Goal: Information Seeking & Learning: Learn about a topic

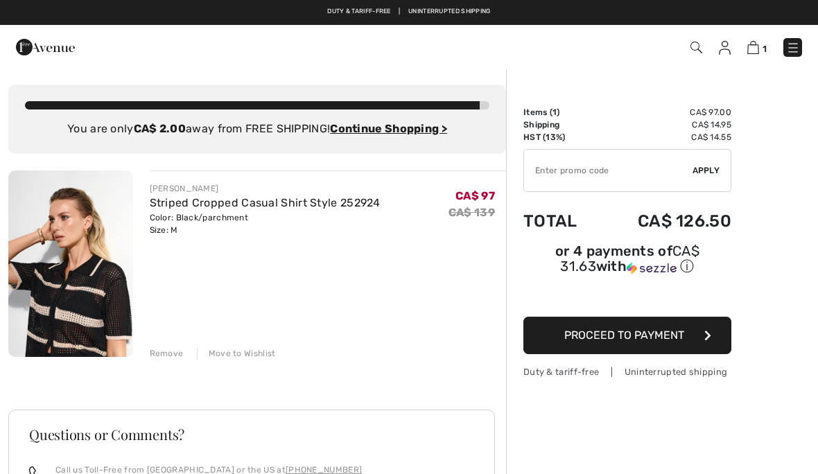
click at [667, 1] on div "Duty & tariff-free | Uninterrupted shipping Free shipping on orders over $99 | …" at bounding box center [409, 12] width 818 height 25
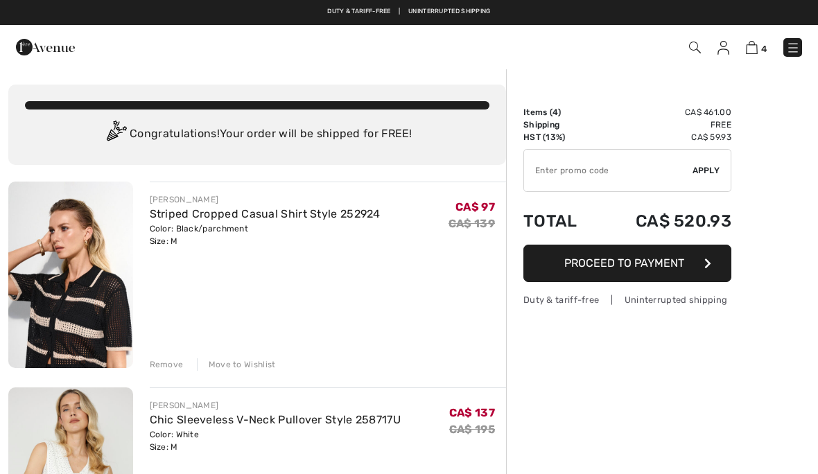
checkbox input "true"
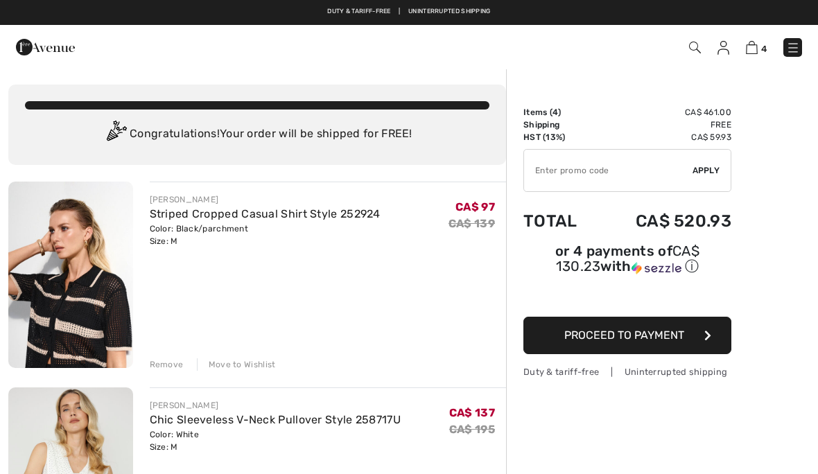
click at [89, 331] on img at bounding box center [70, 275] width 125 height 187
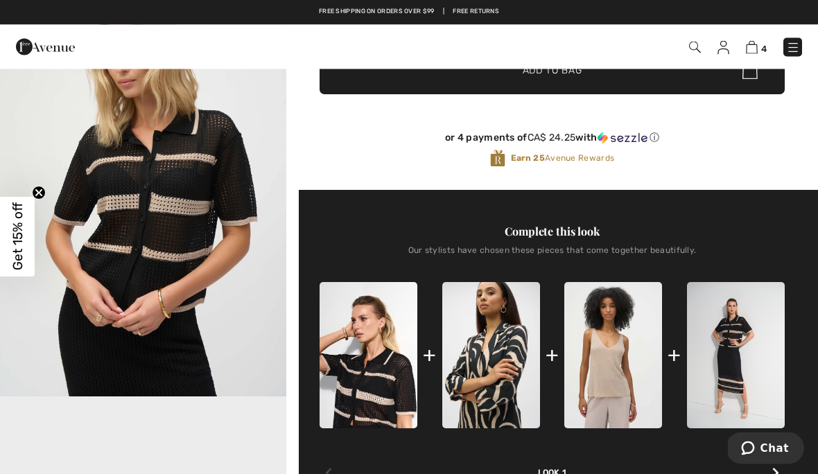
scroll to position [357, 0]
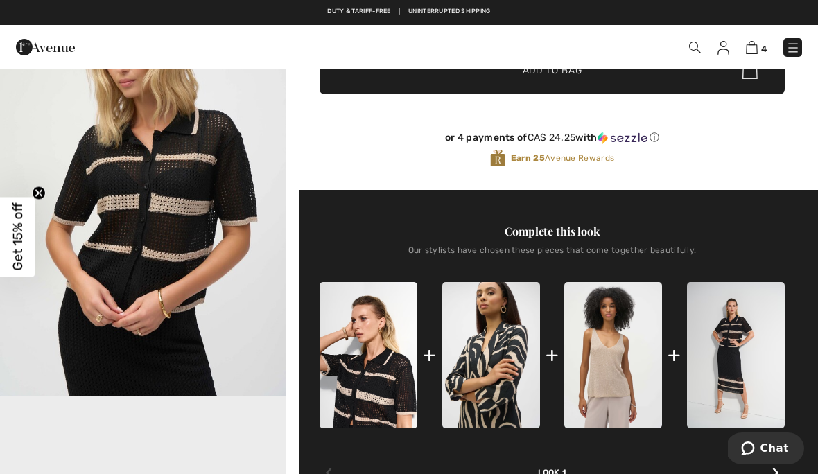
click at [750, 53] on img at bounding box center [752, 47] width 12 height 13
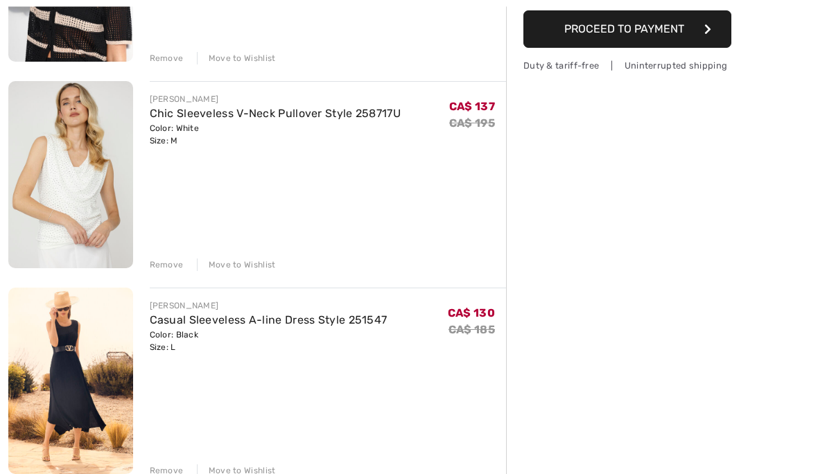
scroll to position [306, 0]
click at [84, 397] on img at bounding box center [70, 381] width 125 height 187
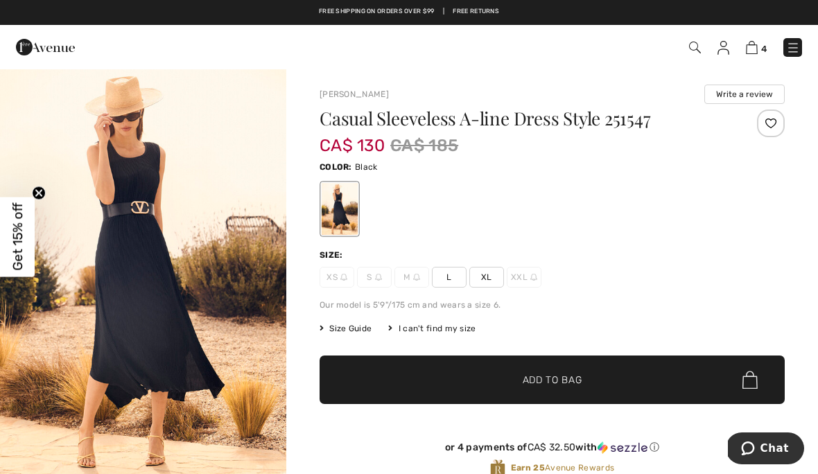
click at [756, 47] on img at bounding box center [752, 47] width 12 height 13
click at [752, 53] on img at bounding box center [752, 47] width 12 height 13
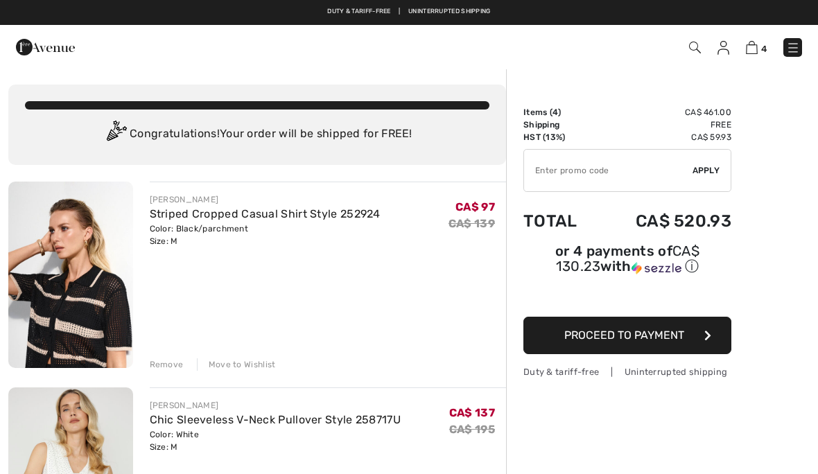
click at [756, 44] on img at bounding box center [752, 47] width 12 height 13
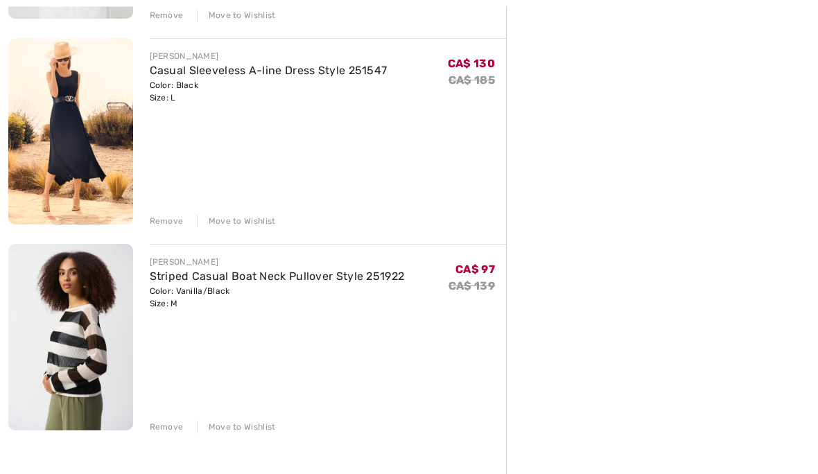
scroll to position [557, 0]
click at [76, 360] on img at bounding box center [70, 336] width 125 height 187
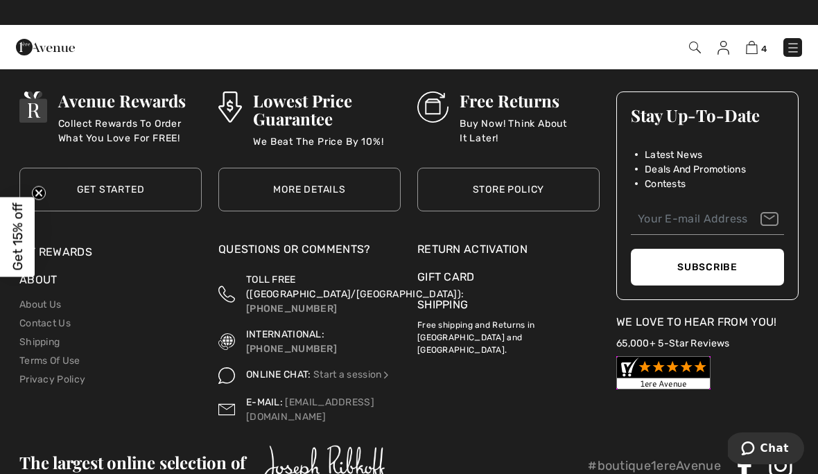
scroll to position [3104, 0]
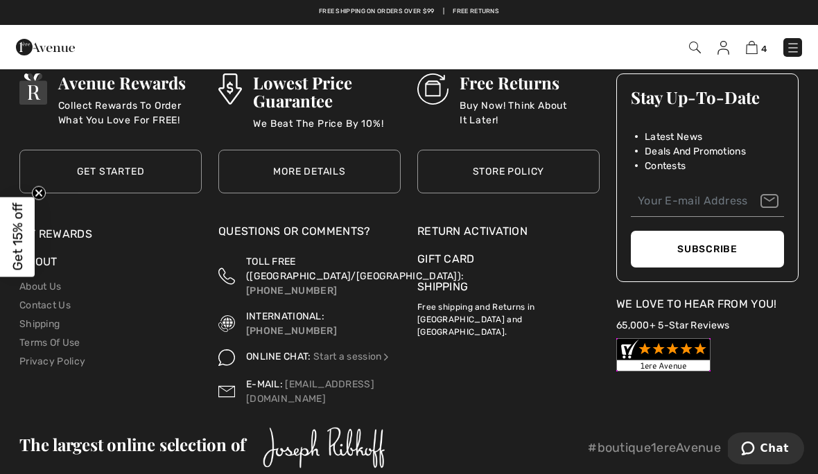
click at [304, 266] on span "TOLL FREE ([GEOGRAPHIC_DATA]/[GEOGRAPHIC_DATA]):" at bounding box center [355, 269] width 218 height 26
click at [55, 326] on link "Shipping" at bounding box center [39, 324] width 40 height 12
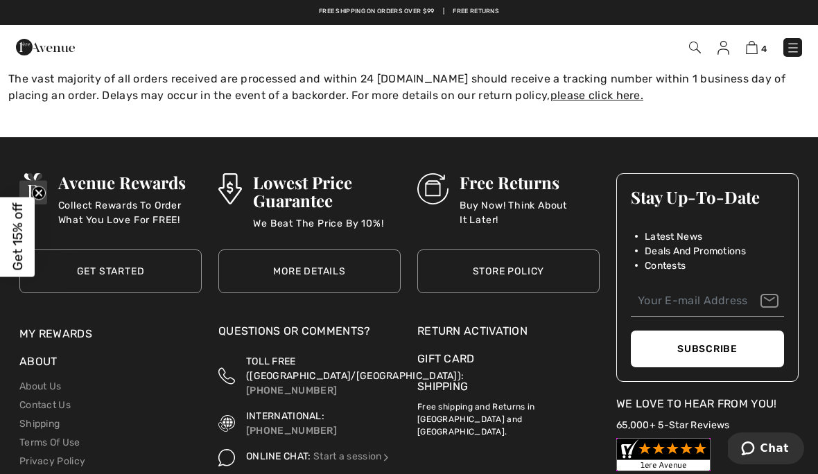
scroll to position [381, 0]
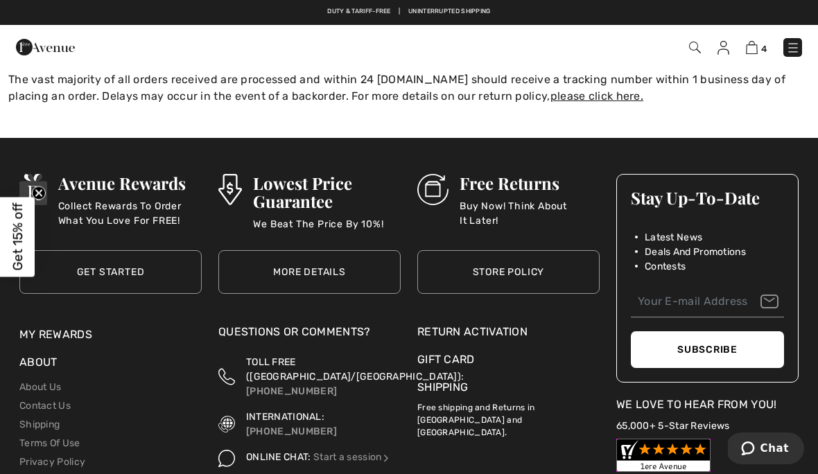
click at [467, 407] on p "Free shipping and Returns in [GEOGRAPHIC_DATA] and [GEOGRAPHIC_DATA]." at bounding box center [508, 417] width 182 height 43
click at [468, 396] on p "Free shipping and Returns in [GEOGRAPHIC_DATA] and [GEOGRAPHIC_DATA]." at bounding box center [508, 417] width 182 height 43
click at [470, 408] on p "Free shipping and Returns in [GEOGRAPHIC_DATA] and [GEOGRAPHIC_DATA]." at bounding box center [508, 417] width 182 height 43
click at [547, 404] on p "Free shipping and Returns in [GEOGRAPHIC_DATA] and [GEOGRAPHIC_DATA]." at bounding box center [508, 417] width 182 height 43
click at [583, 398] on p "Free shipping and Returns in [GEOGRAPHIC_DATA] and [GEOGRAPHIC_DATA]." at bounding box center [508, 417] width 182 height 43
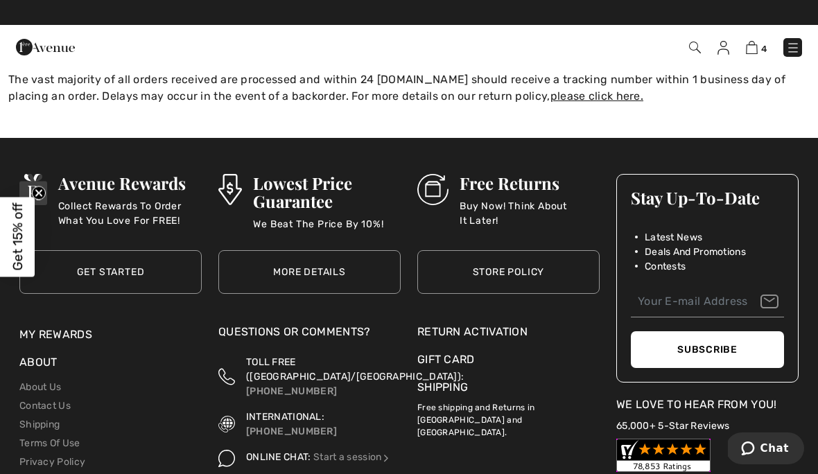
click at [476, 420] on div "Shipping Free shipping and Returns in Canada and United States." at bounding box center [508, 418] width 182 height 78
click at [572, 396] on p "Free shipping and Returns in [GEOGRAPHIC_DATA] and [GEOGRAPHIC_DATA]." at bounding box center [508, 417] width 182 height 43
click at [48, 419] on link "Shipping" at bounding box center [39, 425] width 40 height 12
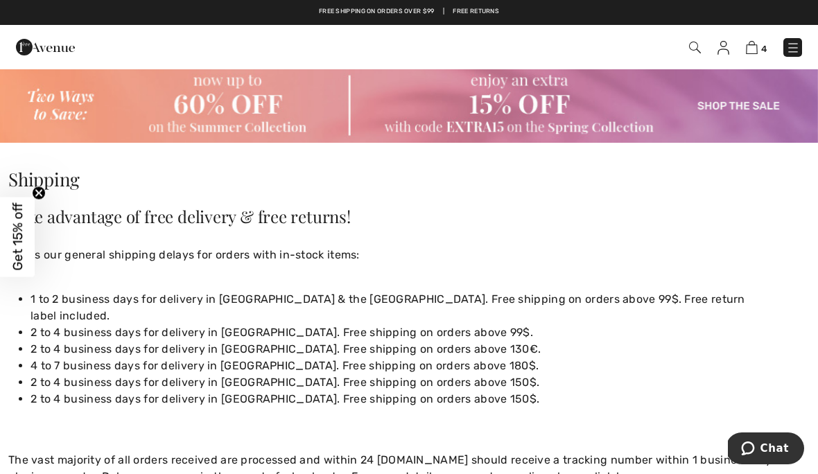
click at [789, 55] on img at bounding box center [793, 48] width 14 height 14
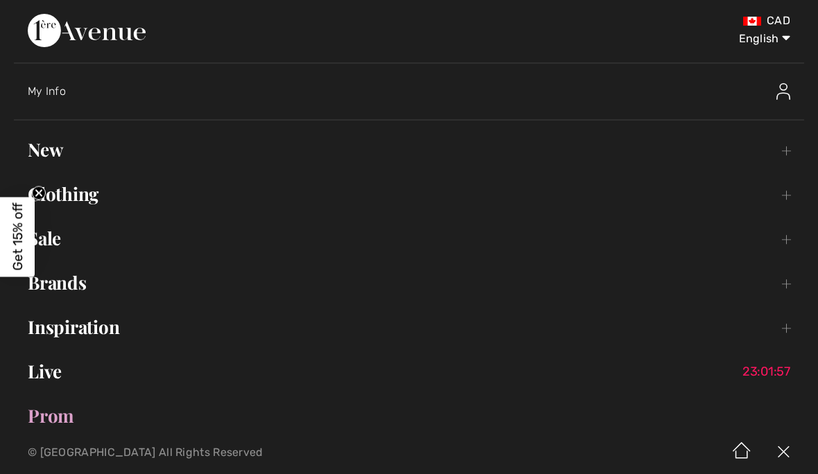
click at [93, 338] on link "Inspiration Toggle submenu" at bounding box center [409, 327] width 790 height 31
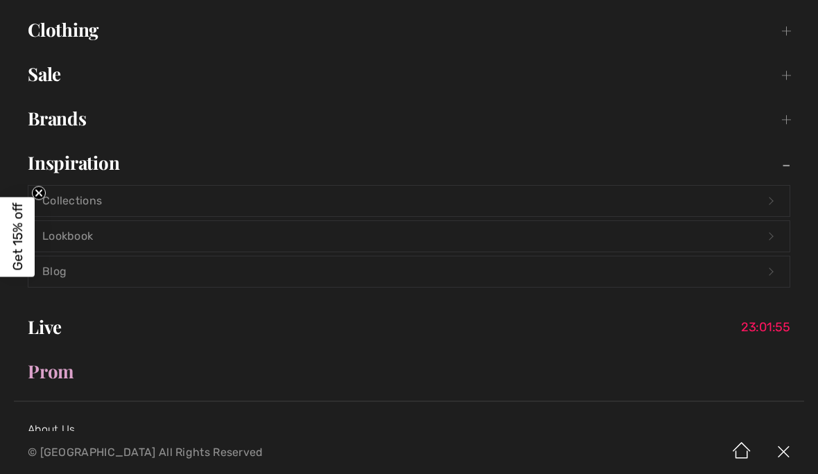
scroll to position [168, 0]
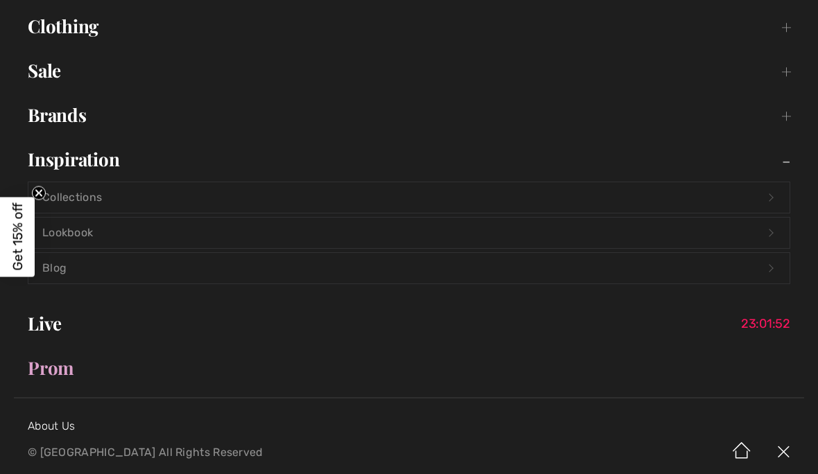
click at [94, 239] on link "Lookbook Open submenu" at bounding box center [408, 233] width 761 height 31
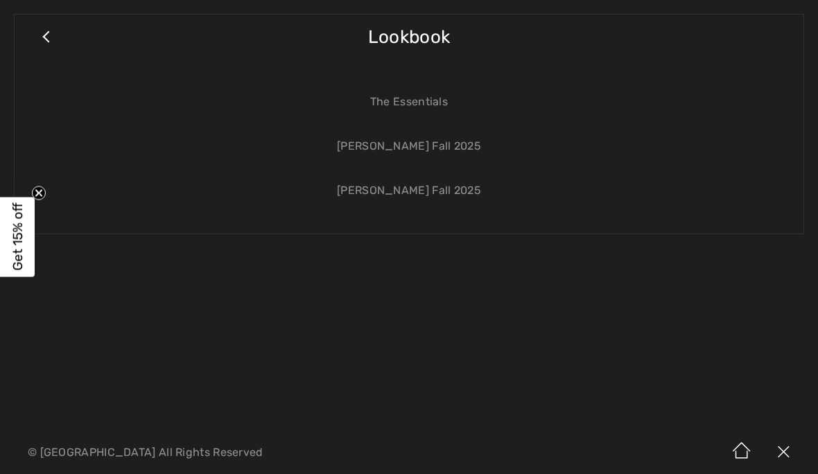
click at [434, 110] on link "The Essentials" at bounding box center [408, 102] width 761 height 31
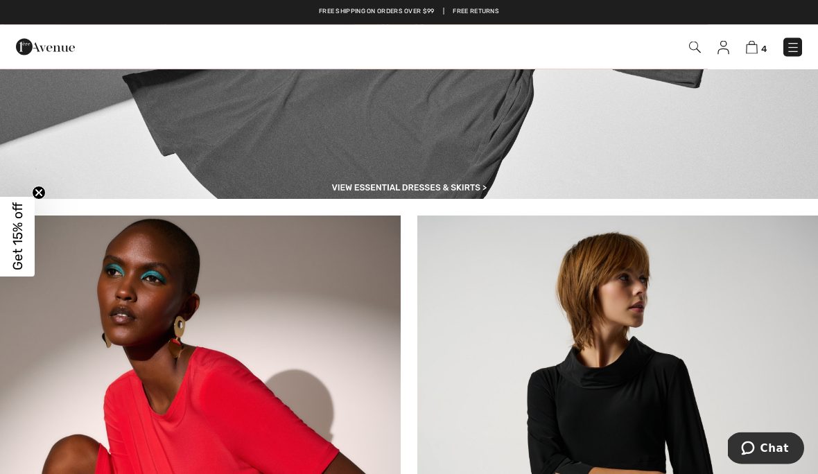
scroll to position [5329, 0]
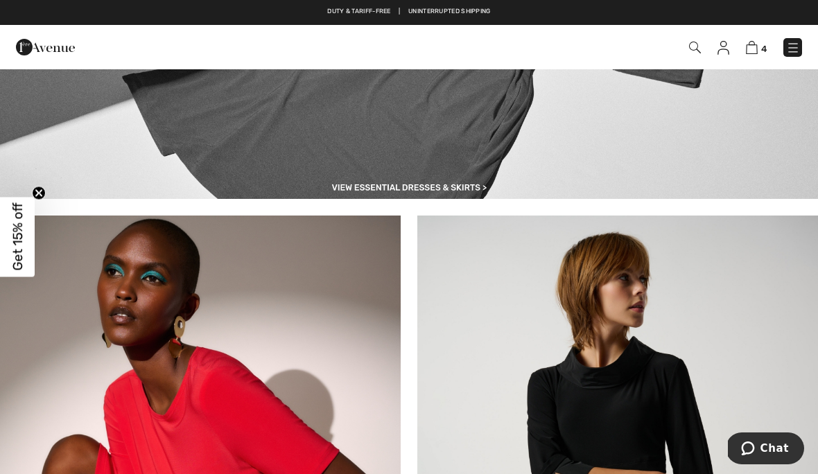
click at [798, 55] on img at bounding box center [793, 48] width 14 height 14
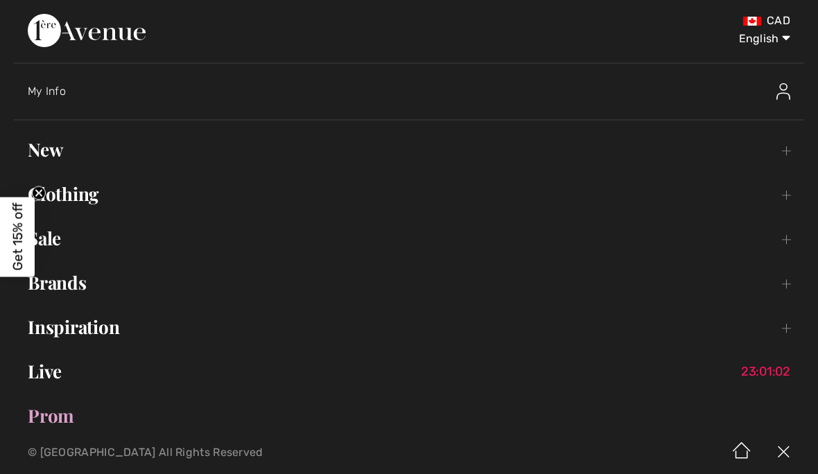
click at [69, 288] on link "Brands Open submenu" at bounding box center [409, 283] width 790 height 31
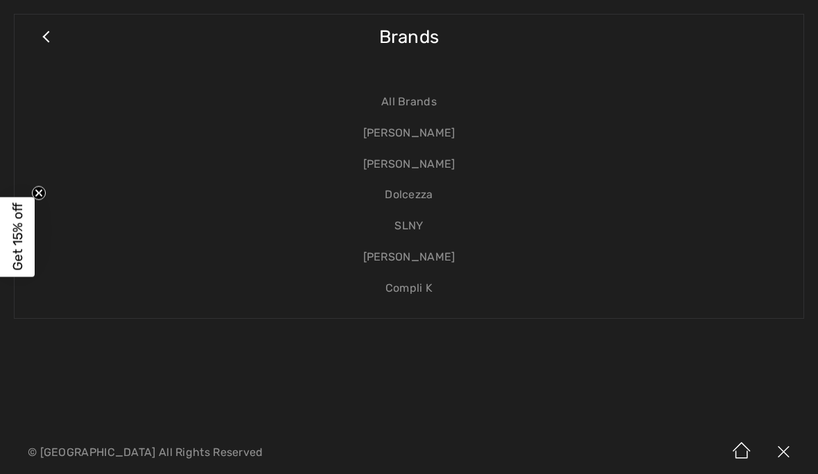
click at [417, 298] on link "Compli K" at bounding box center [408, 288] width 761 height 31
click at [422, 293] on link "Compli K" at bounding box center [408, 288] width 761 height 31
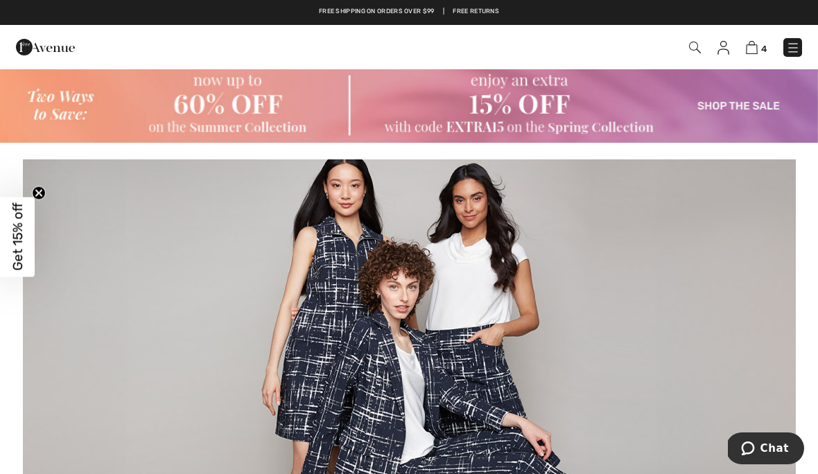
click at [711, 53] on span "4" at bounding box center [577, 47] width 450 height 19
click at [698, 50] on img at bounding box center [695, 48] width 12 height 12
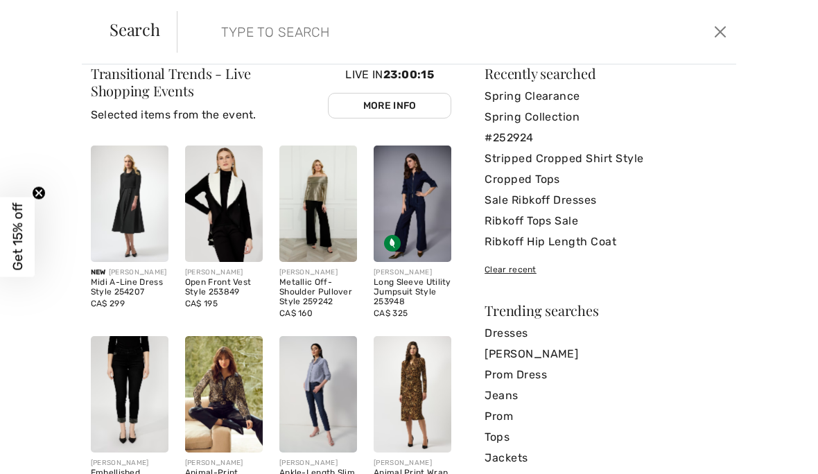
scroll to position [17, 0]
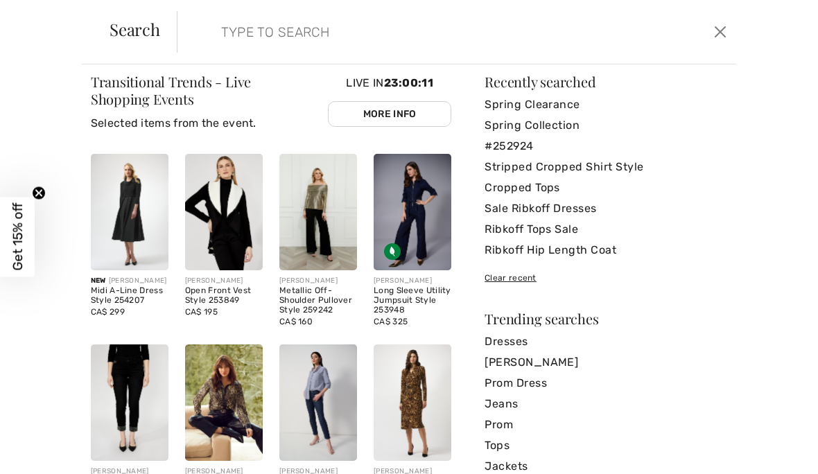
click at [540, 182] on link "Cropped Tops" at bounding box center [606, 188] width 243 height 21
click at [535, 190] on link "Cropped Tops" at bounding box center [606, 188] width 243 height 21
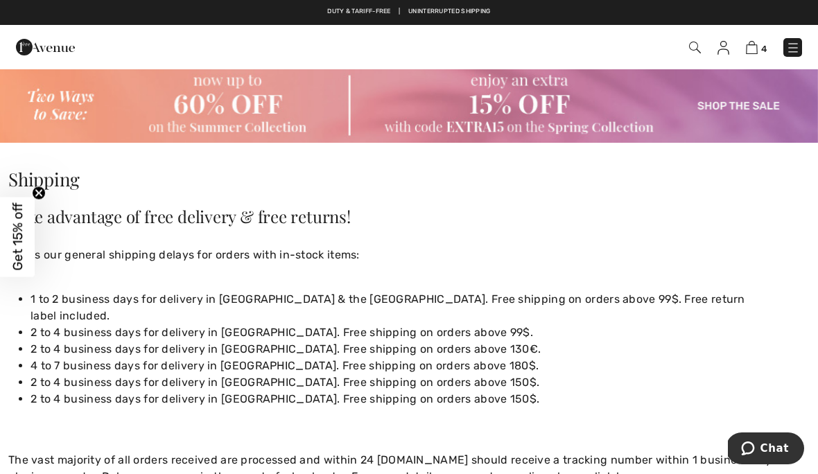
click at [797, 53] on img at bounding box center [793, 48] width 14 height 14
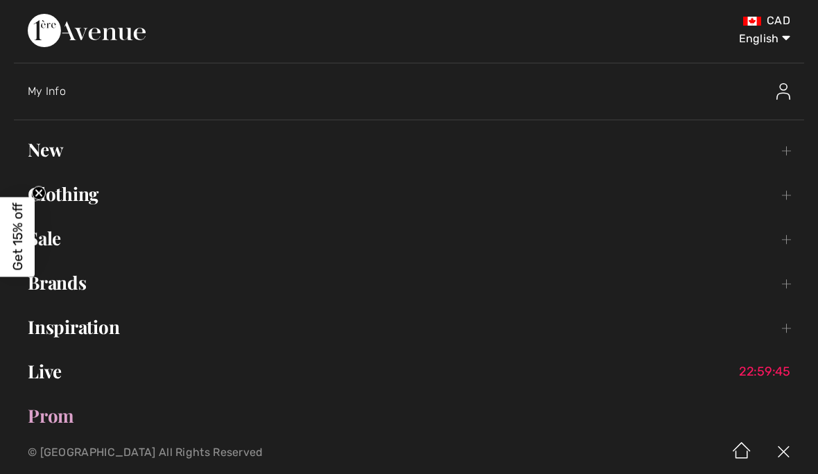
click at [69, 281] on link "Brands Open submenu" at bounding box center [409, 283] width 790 height 31
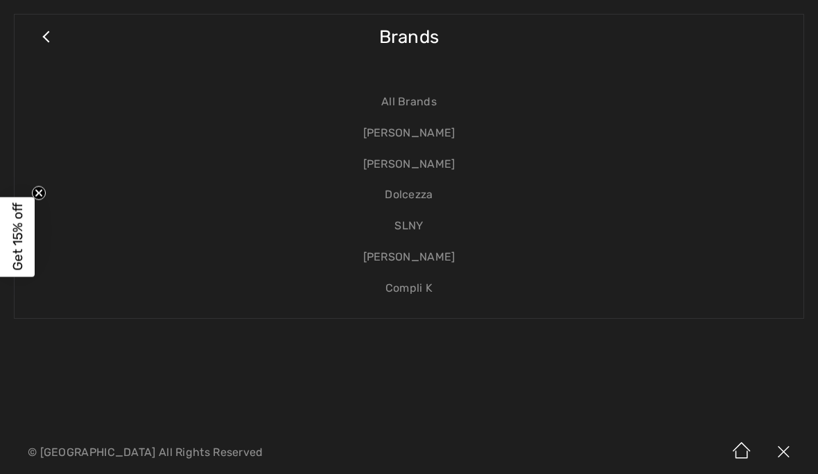
click at [422, 288] on link "Compli K" at bounding box center [408, 288] width 761 height 31
click at [428, 287] on link "Compli K" at bounding box center [408, 288] width 761 height 31
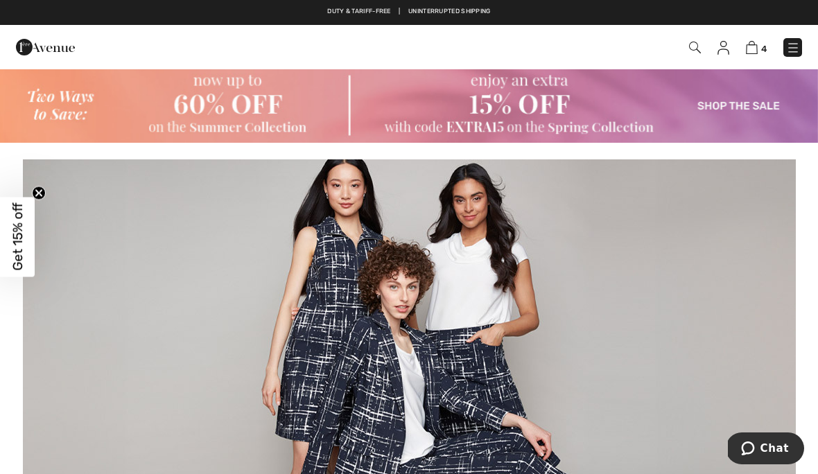
click at [460, 327] on img at bounding box center [409, 331] width 773 height 345
click at [699, 49] on img at bounding box center [695, 48] width 12 height 12
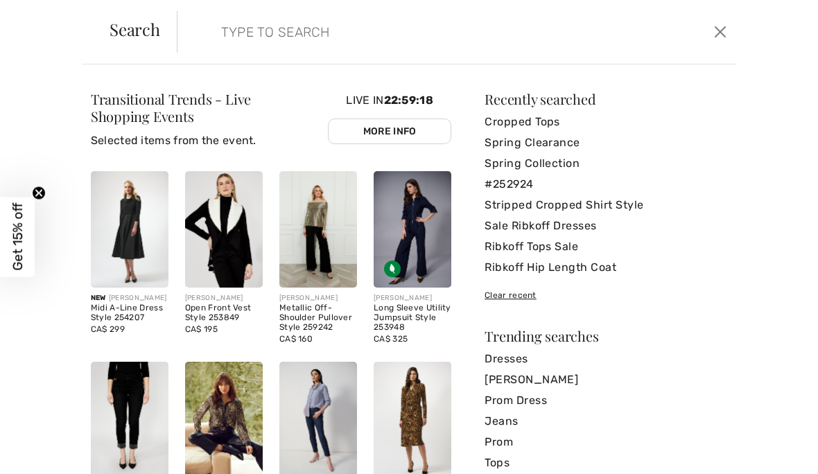
click at [238, 37] on input "search" at bounding box center [398, 32] width 375 height 42
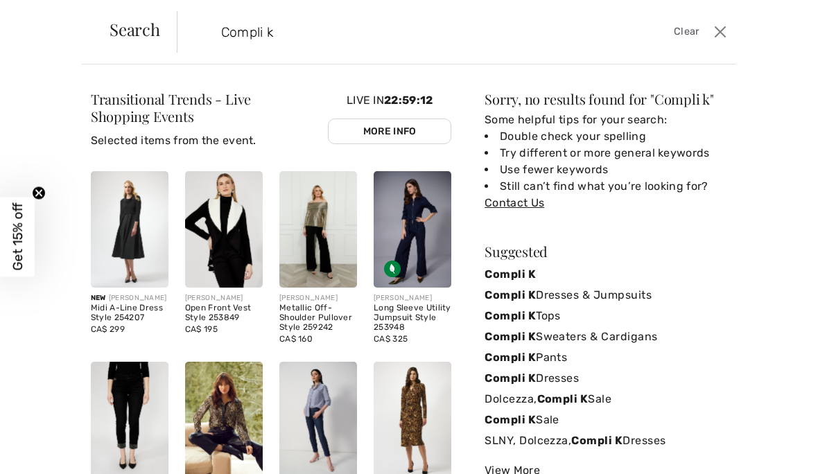
type input "Compli k"
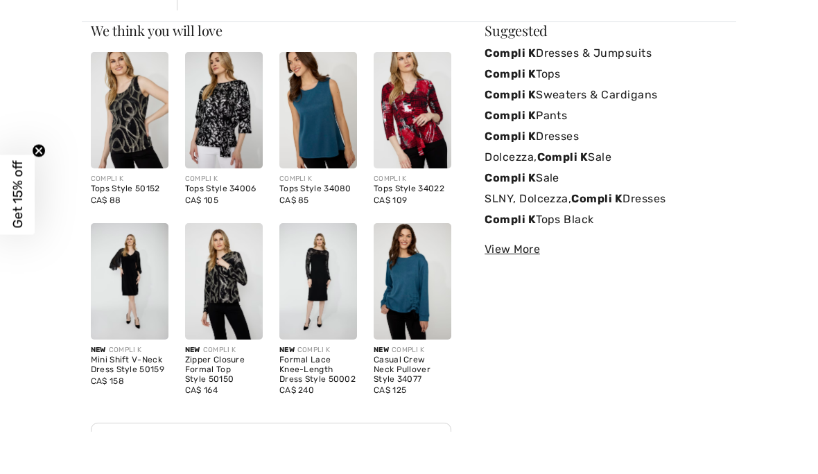
scroll to position [42, 0]
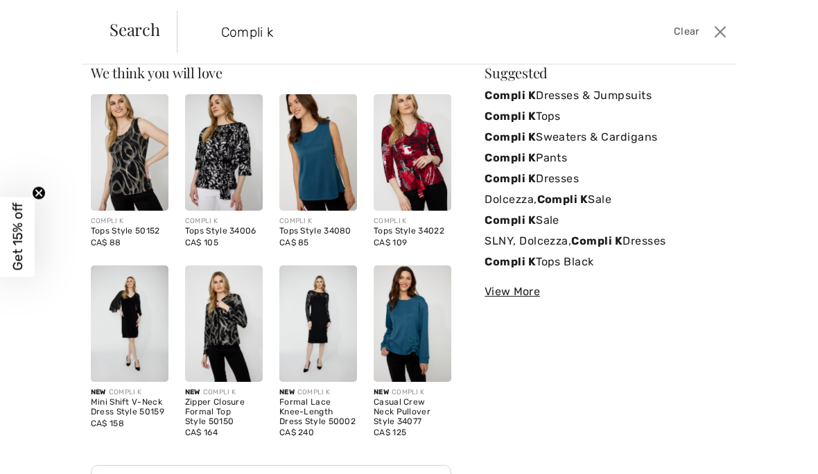
click at [535, 216] on strong "Compli K" at bounding box center [510, 220] width 51 height 13
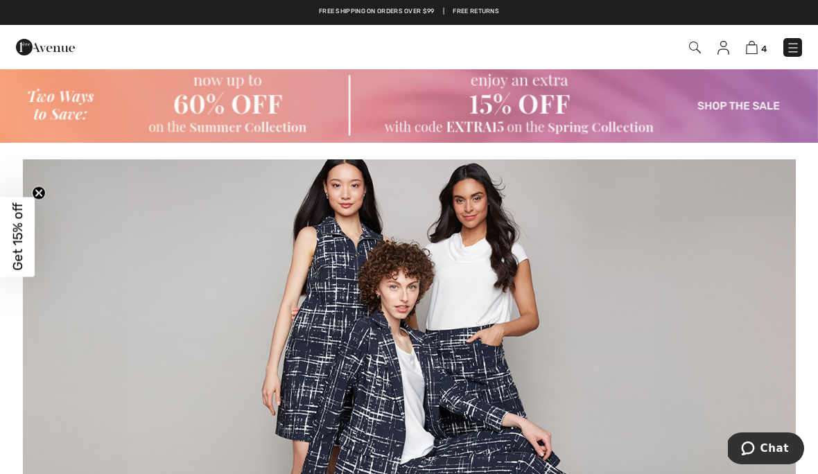
click at [700, 50] on img at bounding box center [695, 48] width 12 height 12
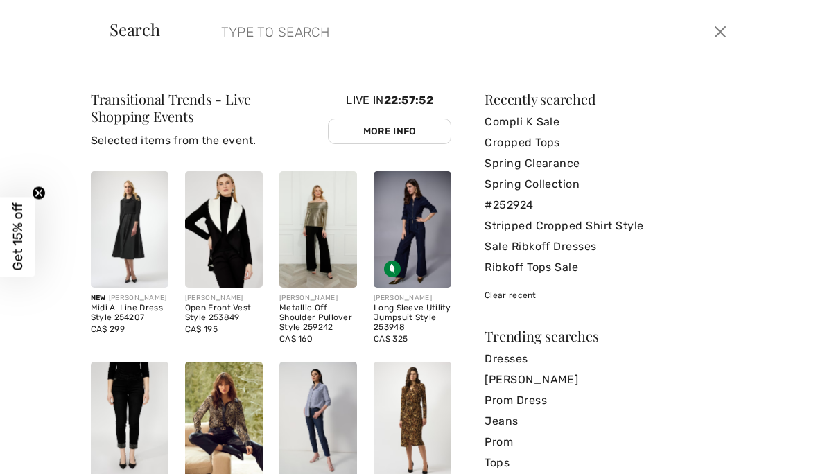
click at [730, 26] on button "Close" at bounding box center [721, 32] width 20 height 22
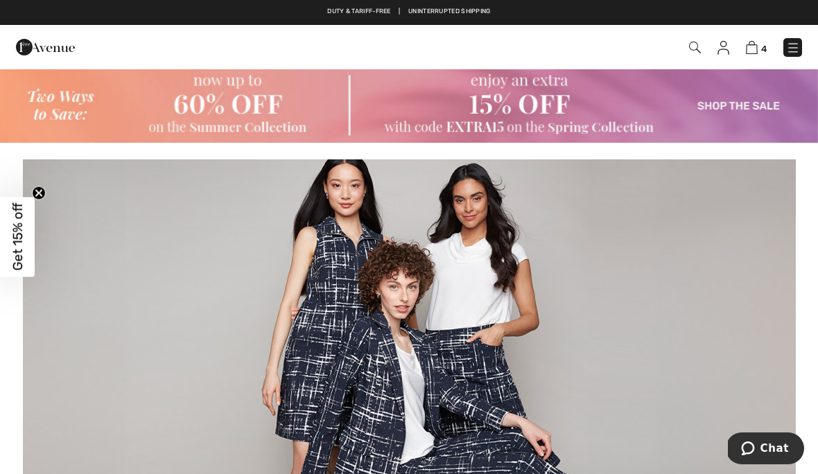
click at [699, 52] on img at bounding box center [695, 48] width 12 height 12
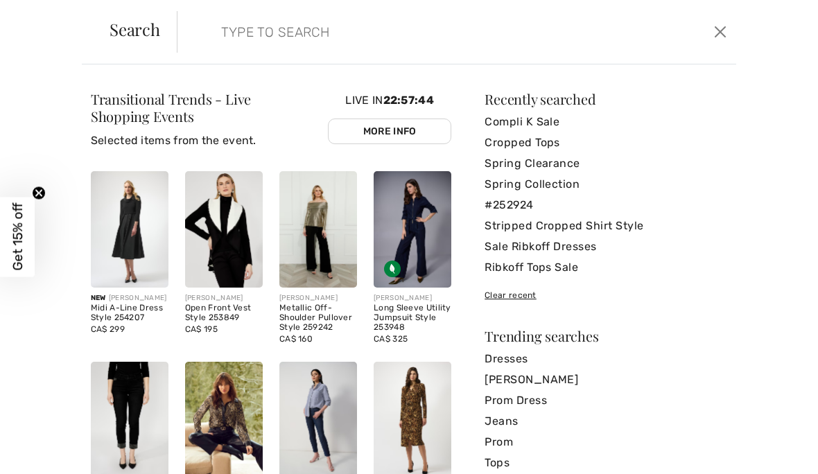
click at [214, 33] on input "search" at bounding box center [398, 32] width 375 height 42
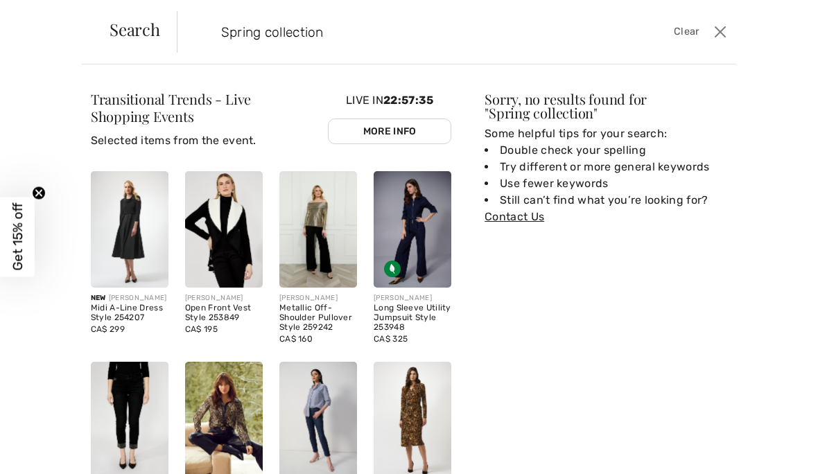
type input "Spring collection"
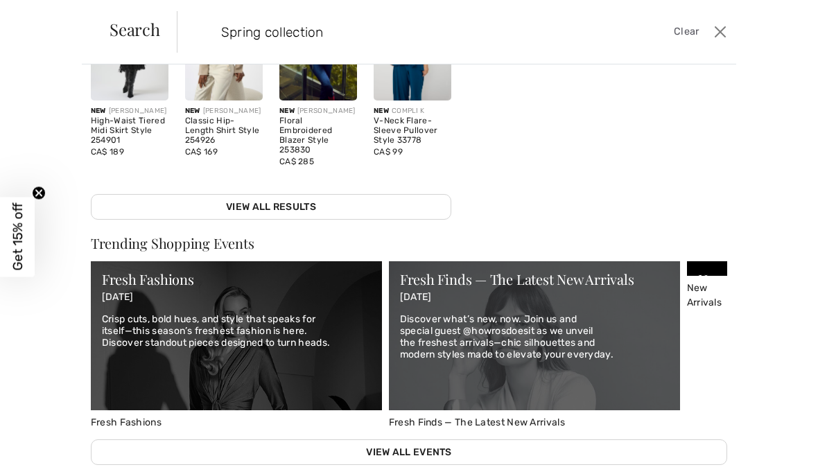
scroll to position [297, 0]
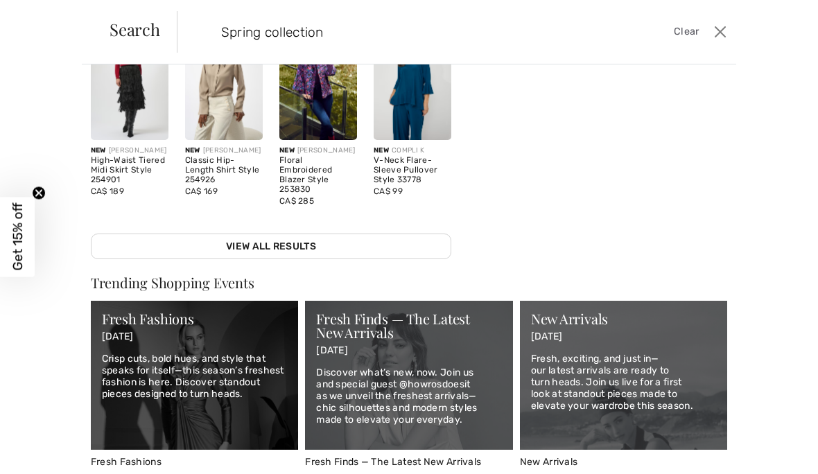
click at [276, 257] on link "View All Results" at bounding box center [271, 247] width 361 height 26
click at [263, 257] on link "View All Results" at bounding box center [271, 247] width 361 height 26
click at [371, 37] on input "Spring collection" at bounding box center [398, 32] width 375 height 42
click at [348, 31] on input "Spring collection" at bounding box center [398, 32] width 375 height 42
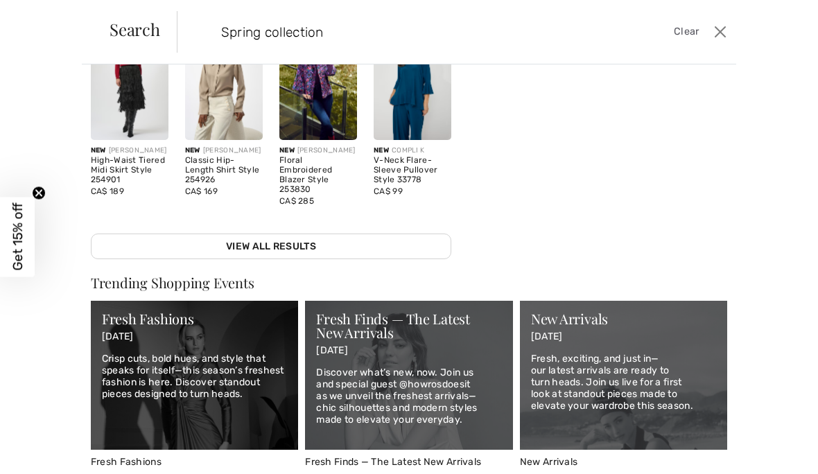
click at [357, 32] on input "Spring collection" at bounding box center [398, 32] width 375 height 42
click at [270, 40] on input "Spring collection" at bounding box center [398, 32] width 375 height 42
click at [380, 31] on input "Spring collection" at bounding box center [398, 32] width 375 height 42
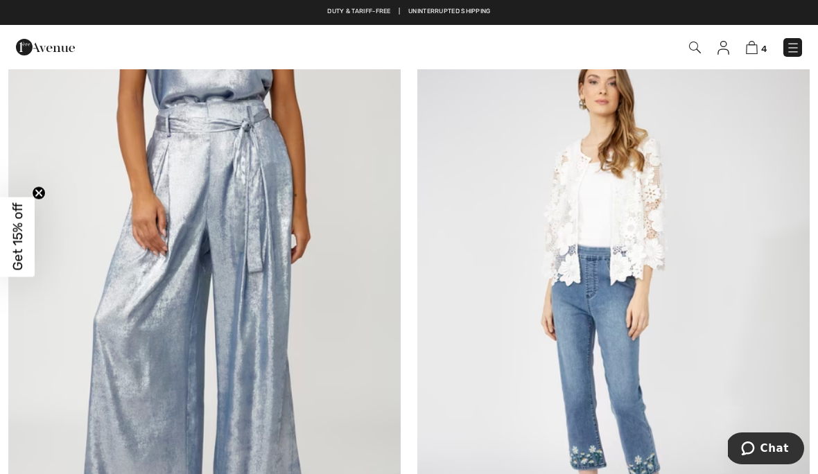
scroll to position [7567, 0]
click at [644, 212] on img at bounding box center [613, 310] width 392 height 589
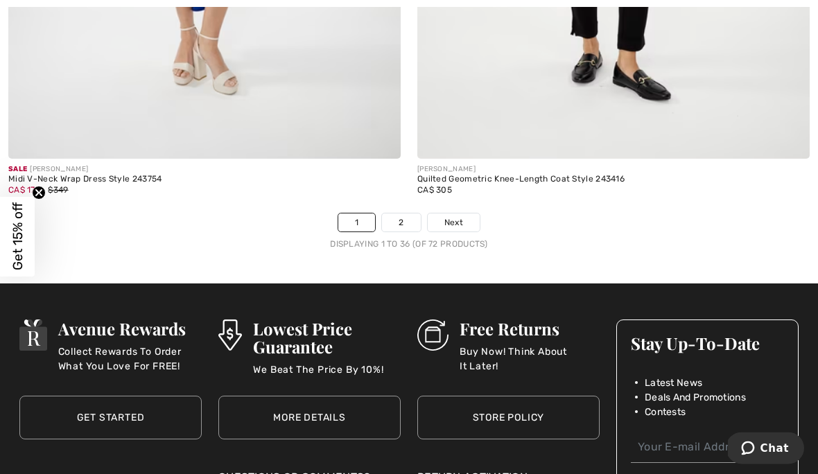
scroll to position [12097, 0]
click at [415, 214] on link "2" at bounding box center [401, 223] width 38 height 18
click at [410, 214] on link "2" at bounding box center [401, 223] width 38 height 18
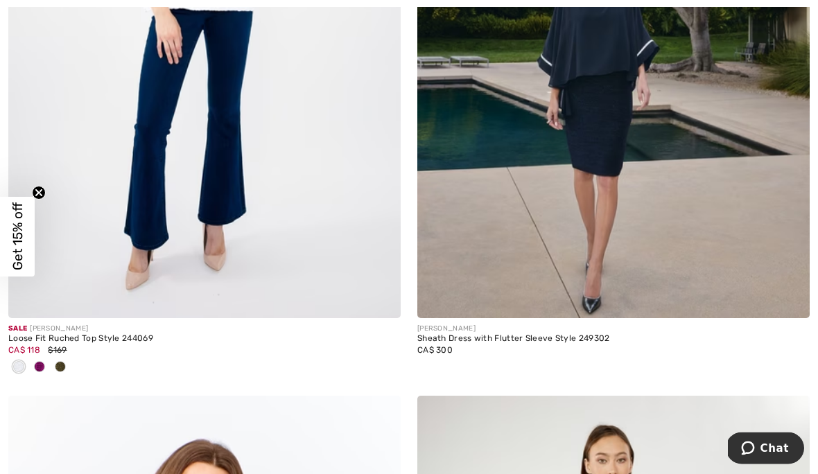
scroll to position [1160, 0]
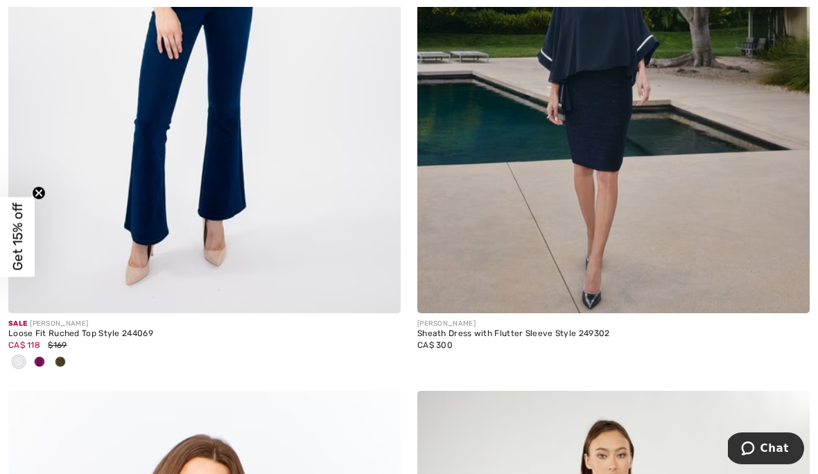
click at [42, 368] on div at bounding box center [39, 363] width 21 height 23
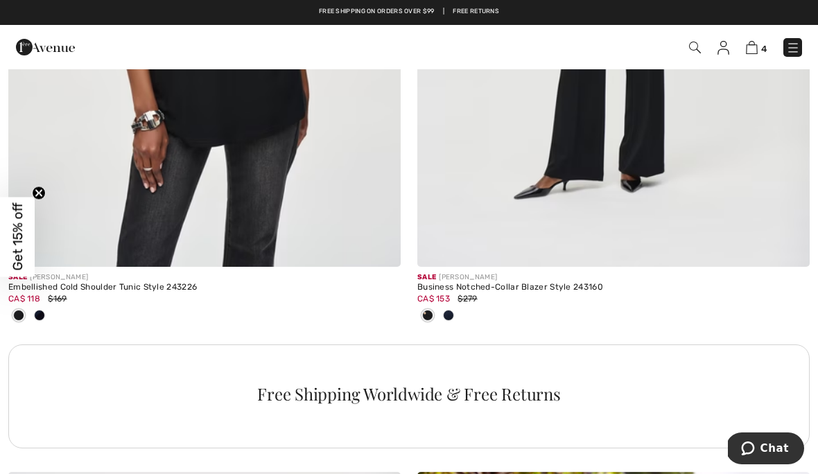
scroll to position [3802, 0]
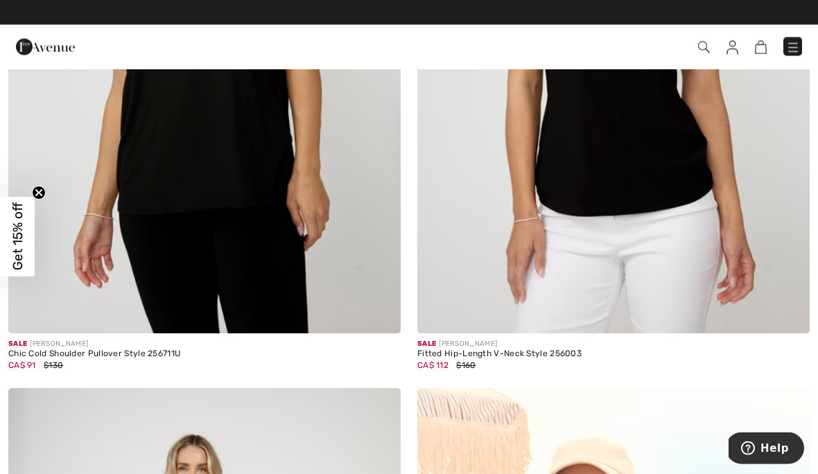
scroll to position [514, 0]
